Goal: Find specific page/section: Find specific page/section

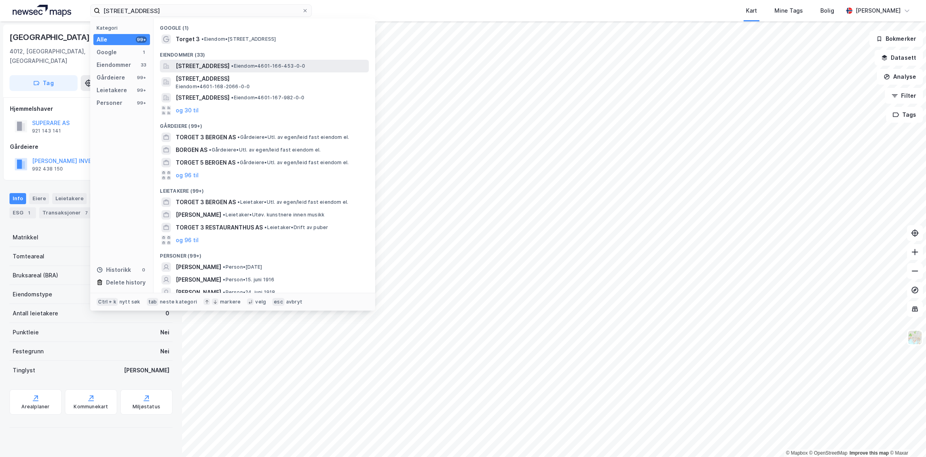
type input "[STREET_ADDRESS]"
click at [230, 62] on span "[STREET_ADDRESS]" at bounding box center [203, 65] width 54 height 9
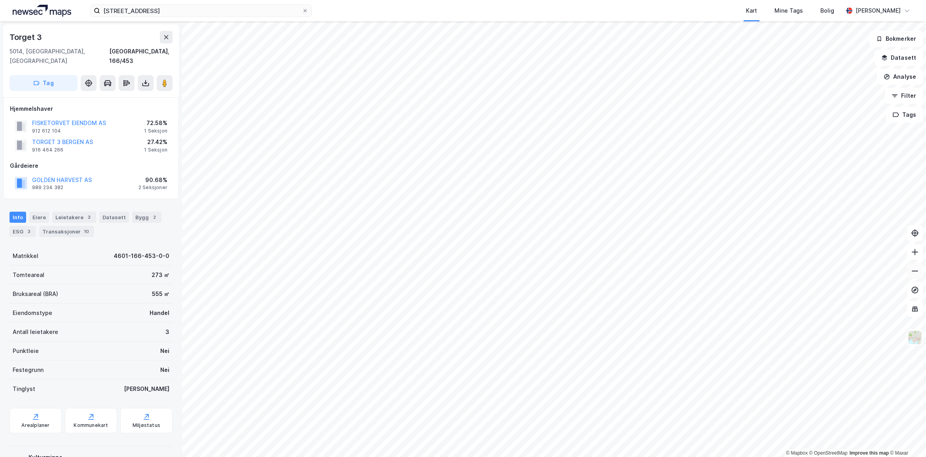
click at [915, 273] on icon at bounding box center [915, 271] width 8 height 8
